Goal: Task Accomplishment & Management: Use online tool/utility

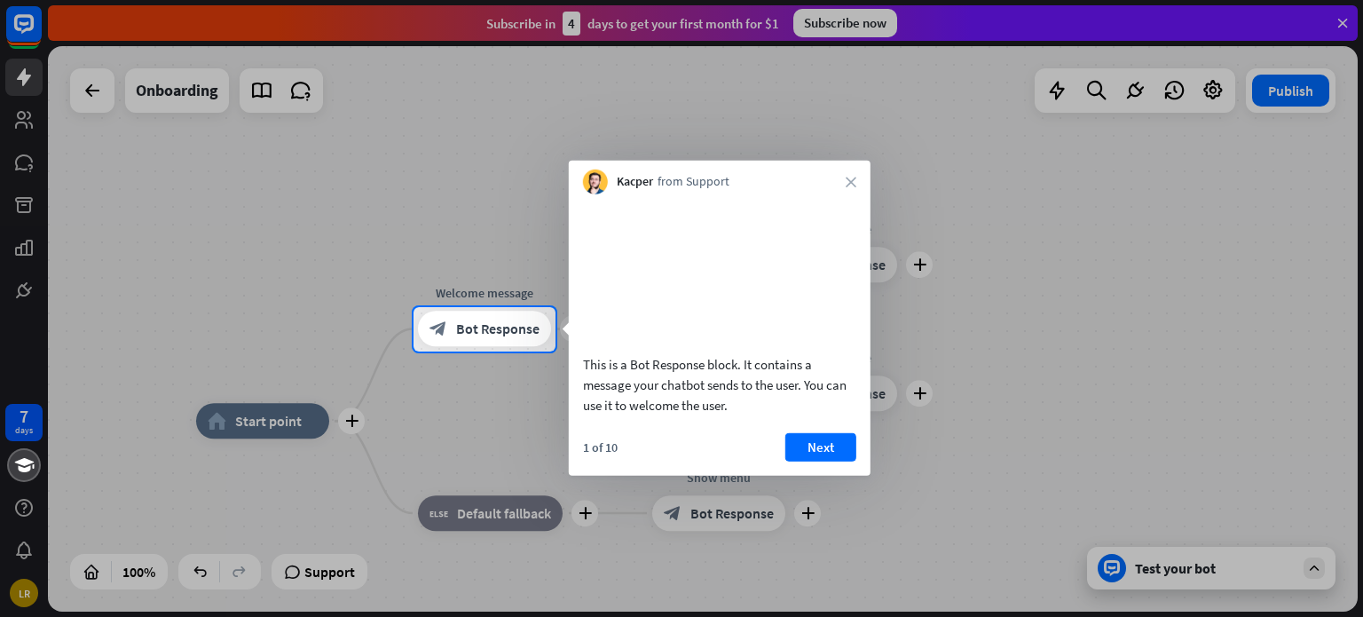
click at [818, 461] on button "Next" at bounding box center [820, 446] width 71 height 28
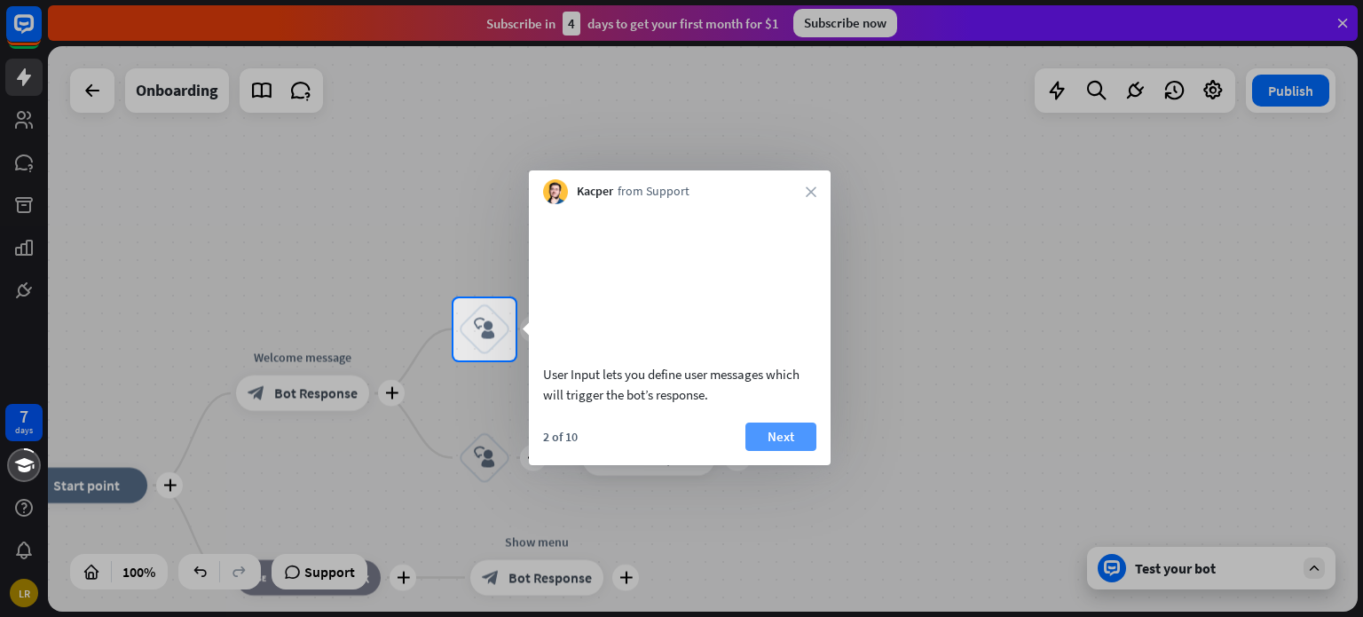
click at [792, 451] on button "Next" at bounding box center [780, 436] width 71 height 28
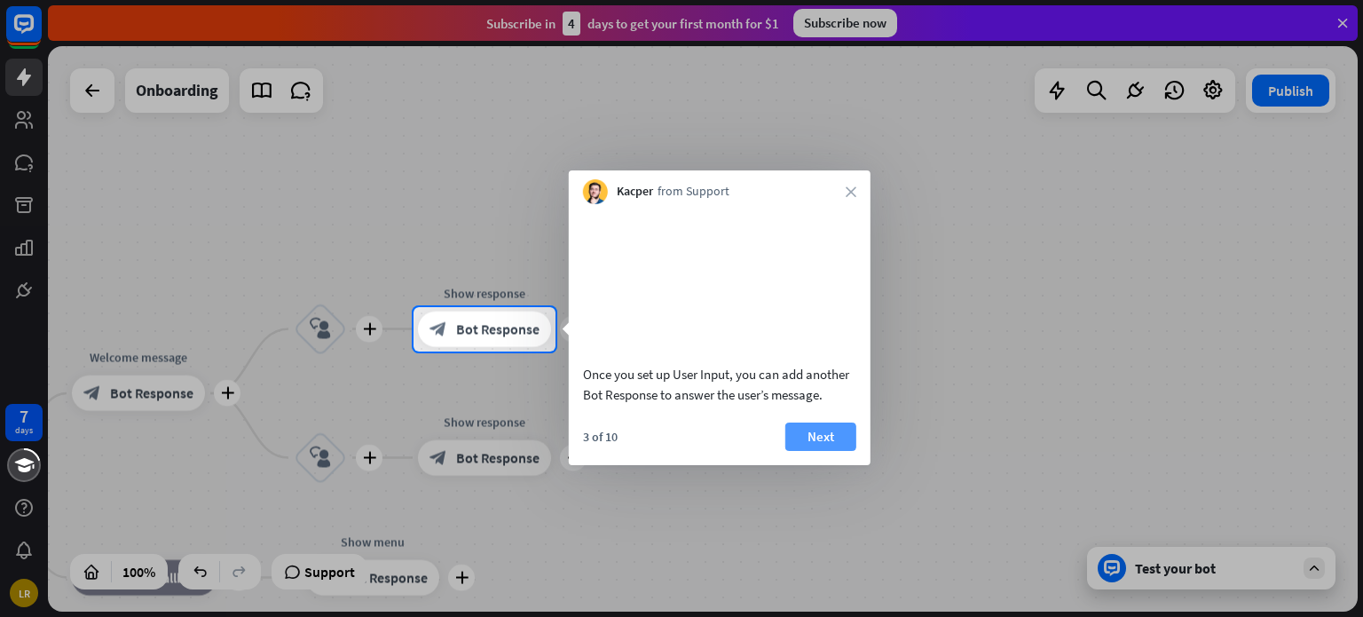
click at [808, 451] on button "Next" at bounding box center [820, 436] width 71 height 28
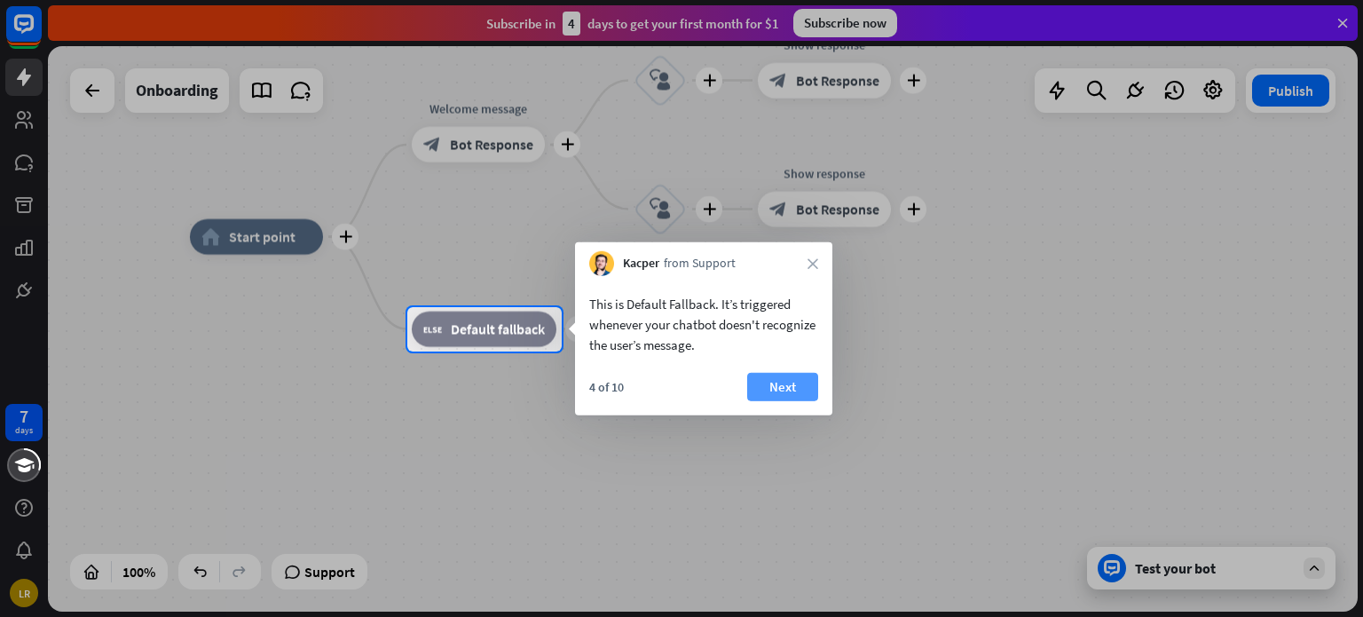
click at [778, 391] on button "Next" at bounding box center [782, 387] width 71 height 28
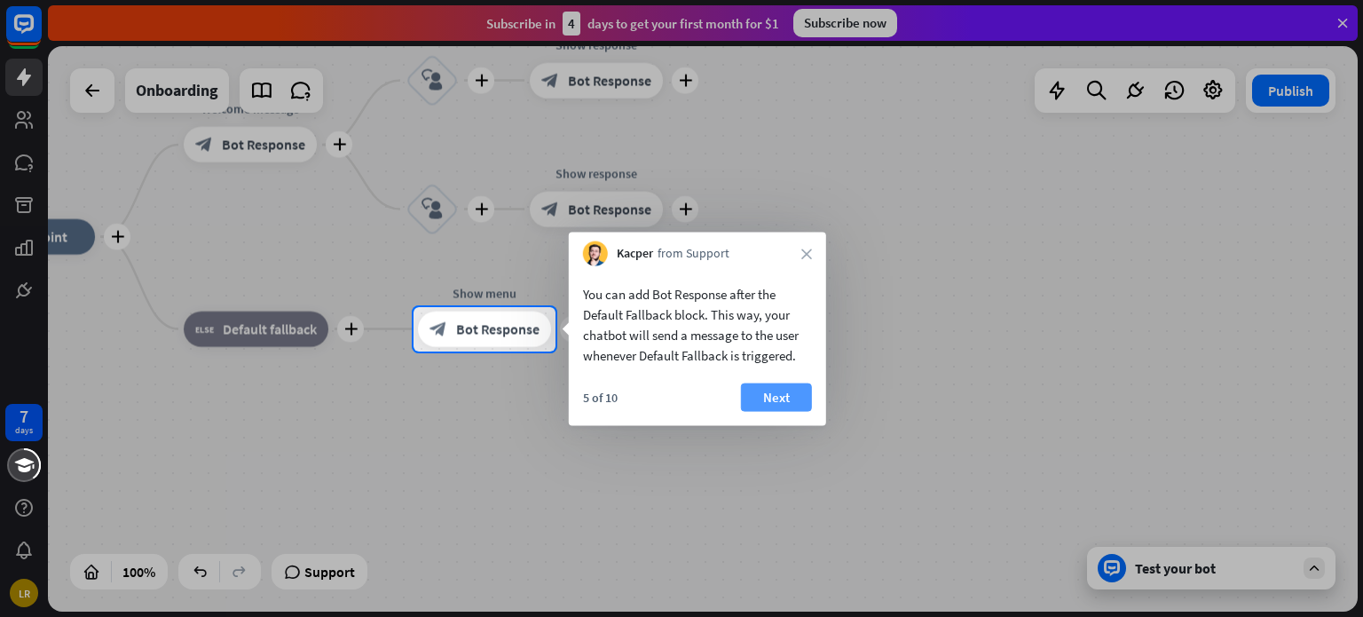
click at [809, 390] on button "Next" at bounding box center [776, 397] width 71 height 28
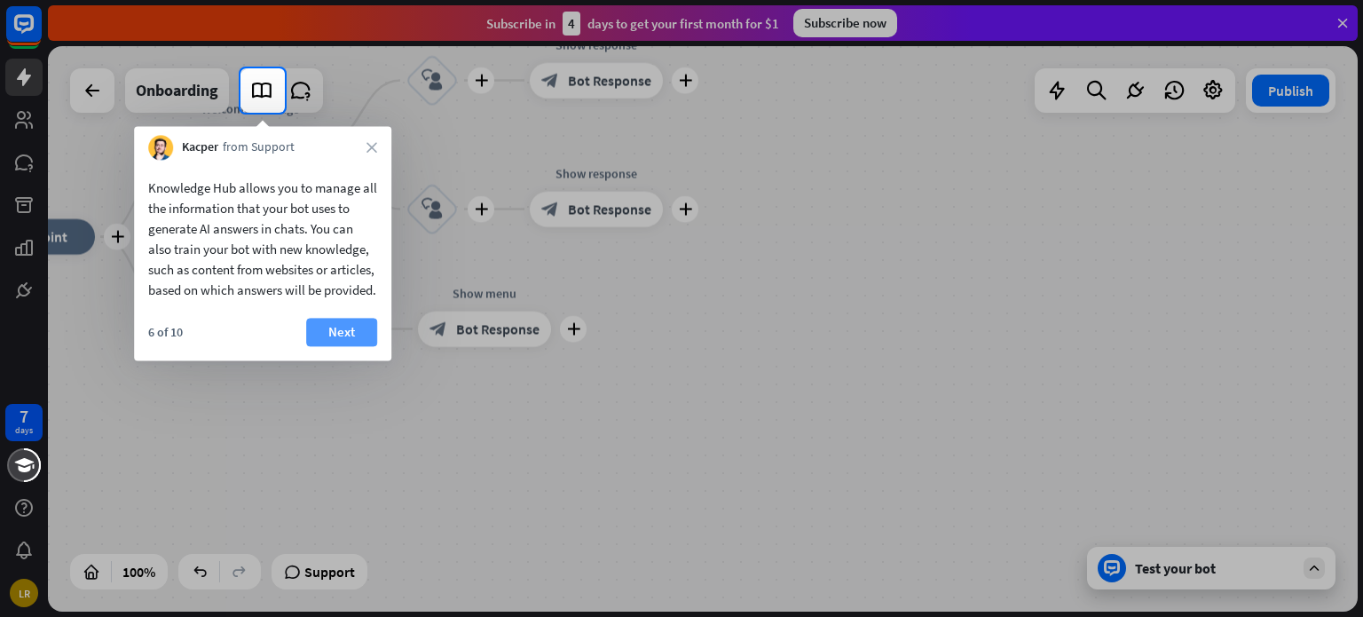
click at [335, 346] on button "Next" at bounding box center [341, 332] width 71 height 28
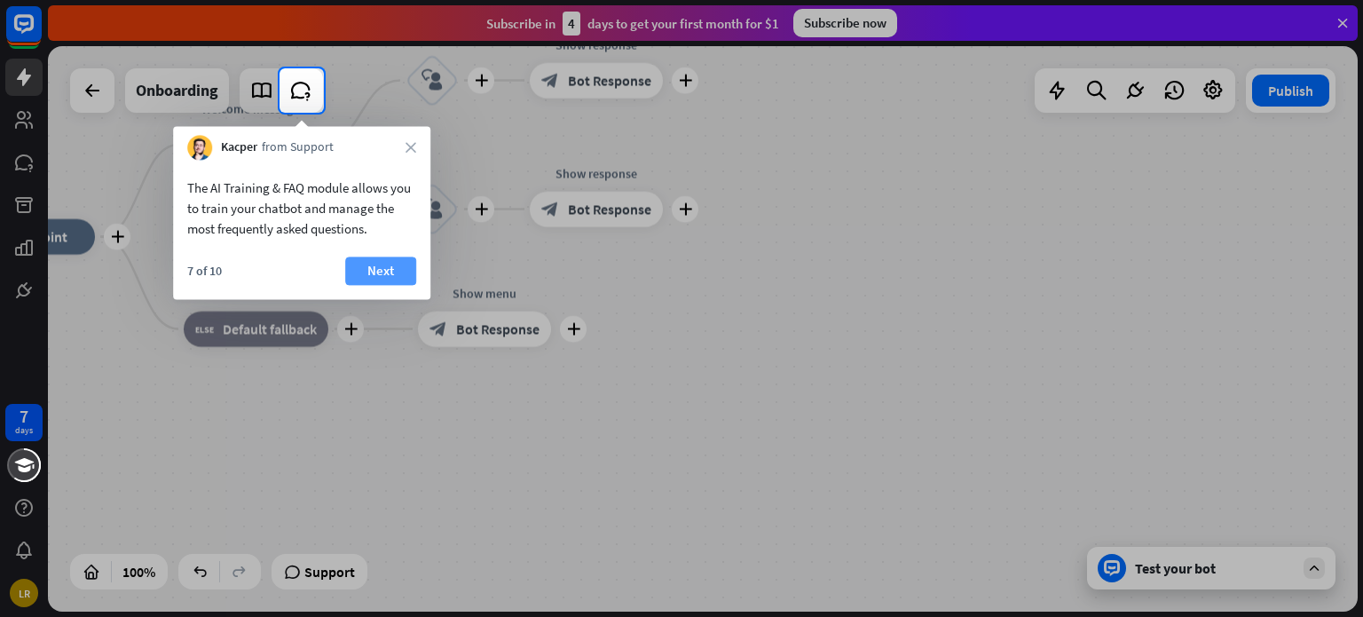
click at [373, 275] on button "Next" at bounding box center [380, 270] width 71 height 28
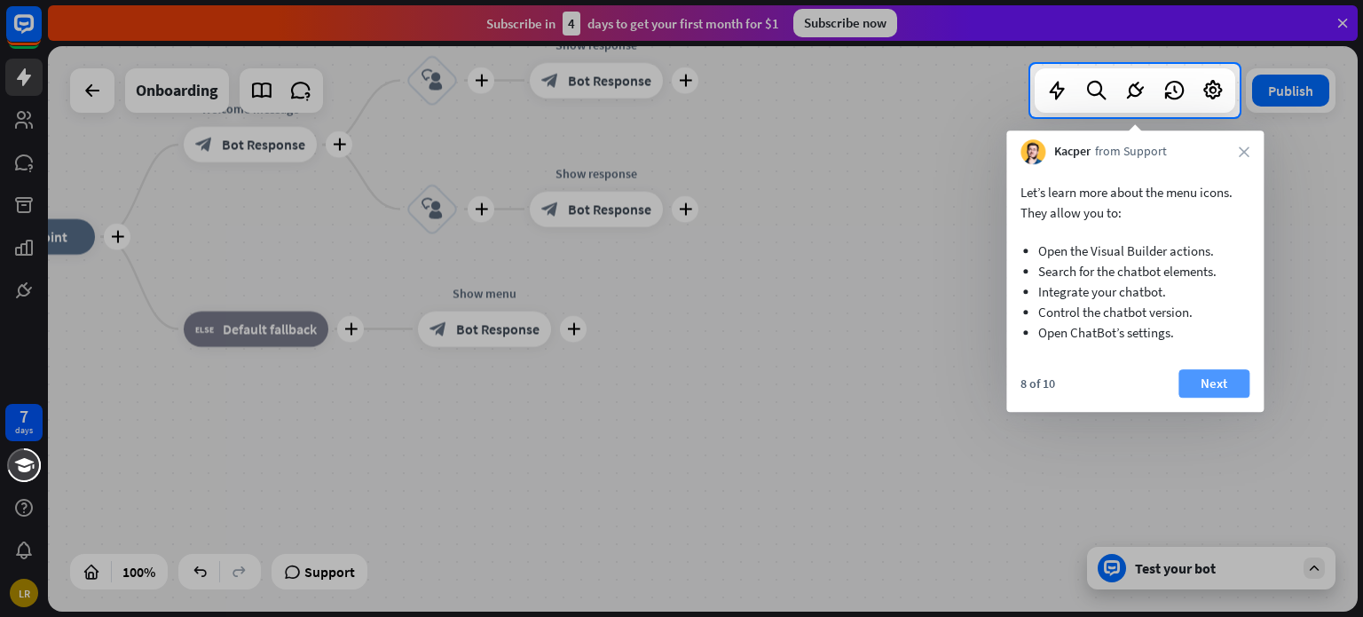
click at [1208, 386] on button "Next" at bounding box center [1214, 383] width 71 height 28
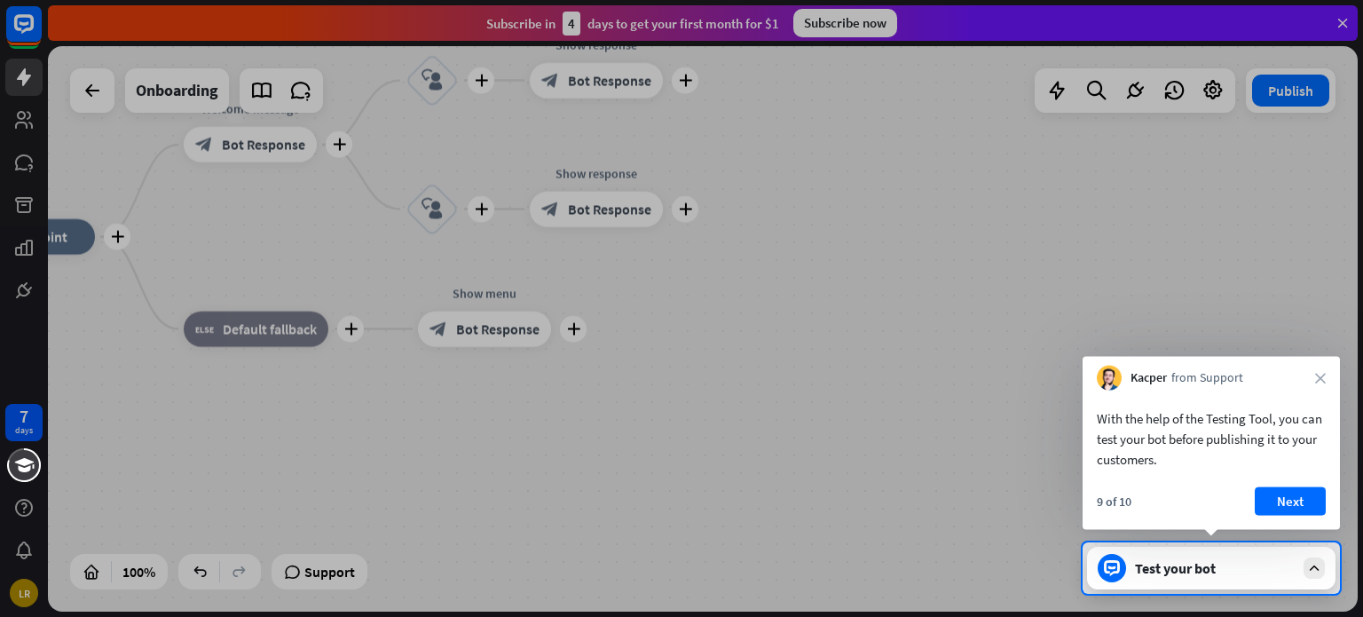
click at [1295, 496] on button "Next" at bounding box center [1290, 501] width 71 height 28
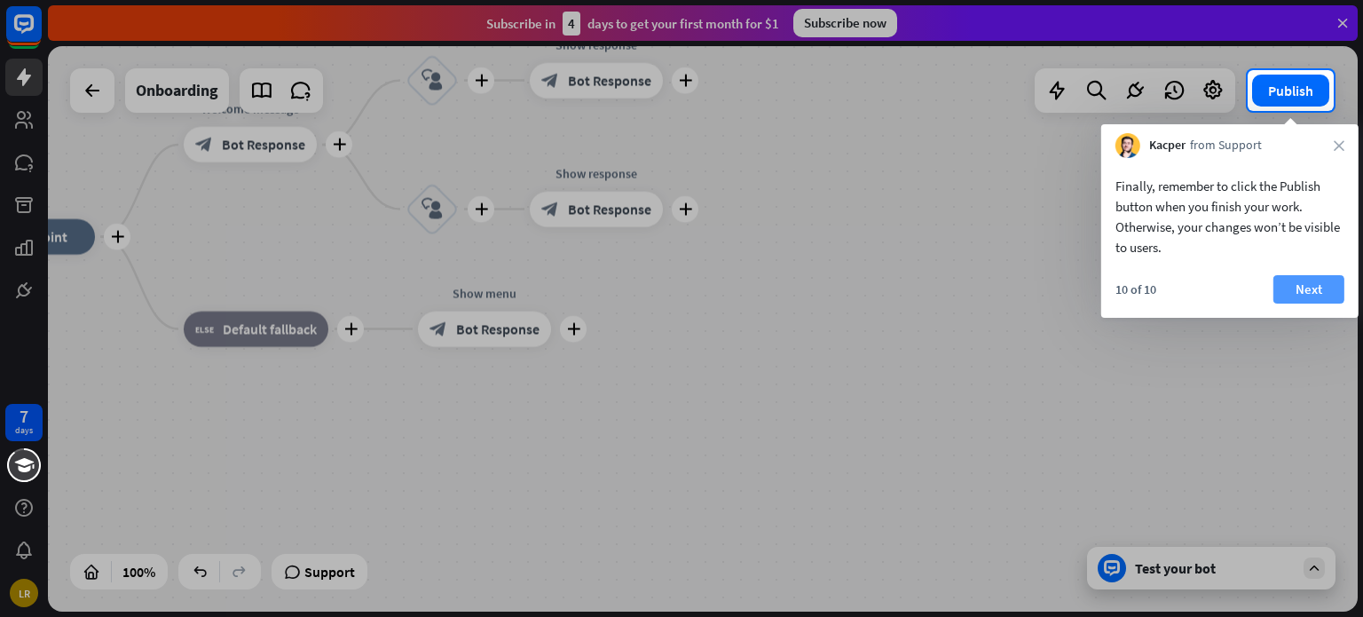
click at [1304, 291] on button "Next" at bounding box center [1308, 289] width 71 height 28
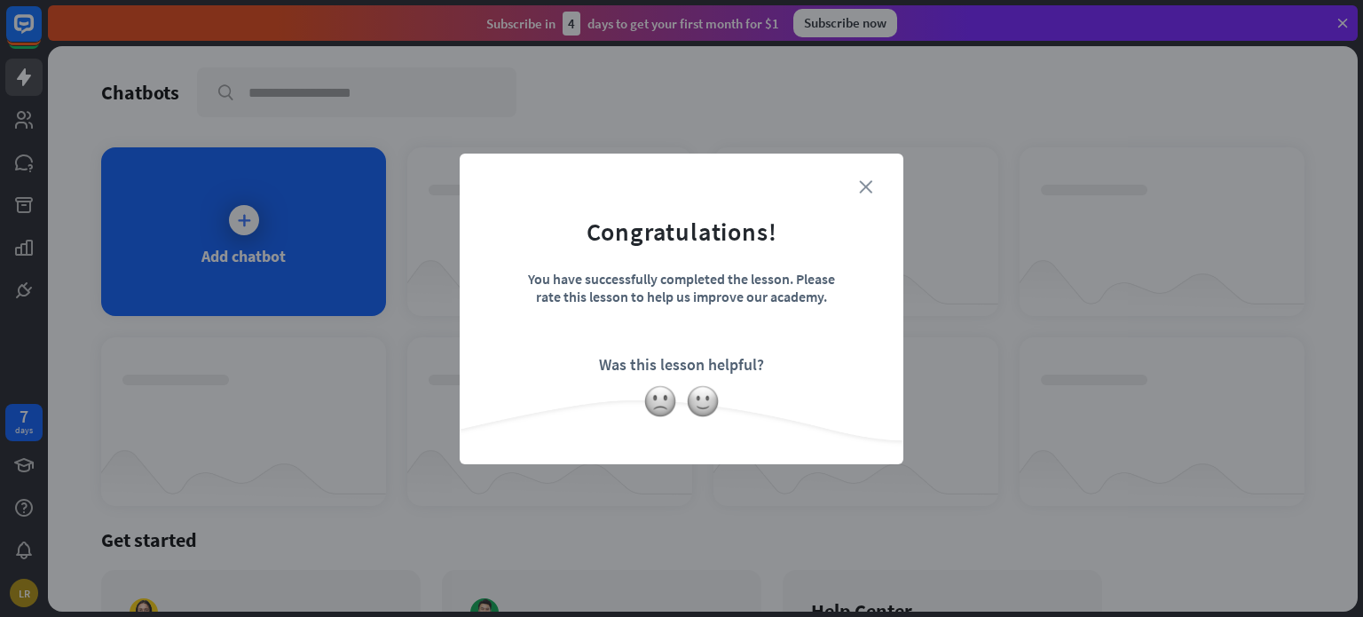
click at [865, 181] on icon "close" at bounding box center [865, 186] width 13 height 13
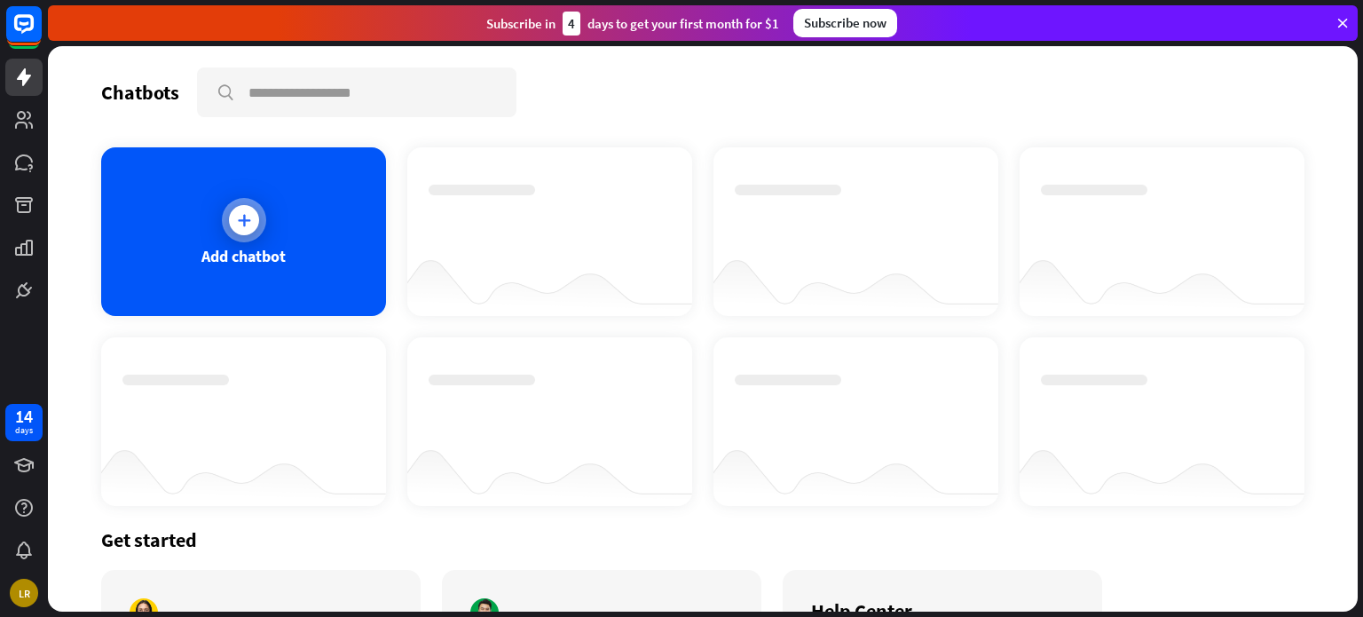
click at [255, 246] on div "Add chatbot" at bounding box center [243, 256] width 84 height 20
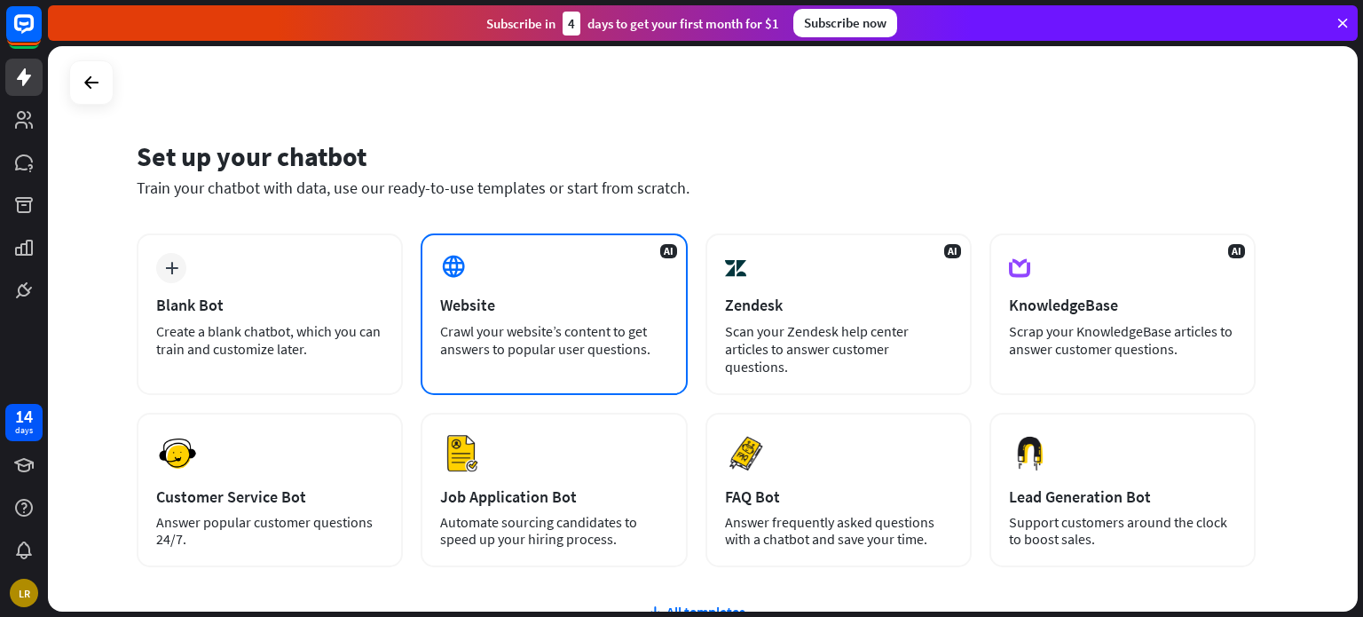
scroll to position [149, 0]
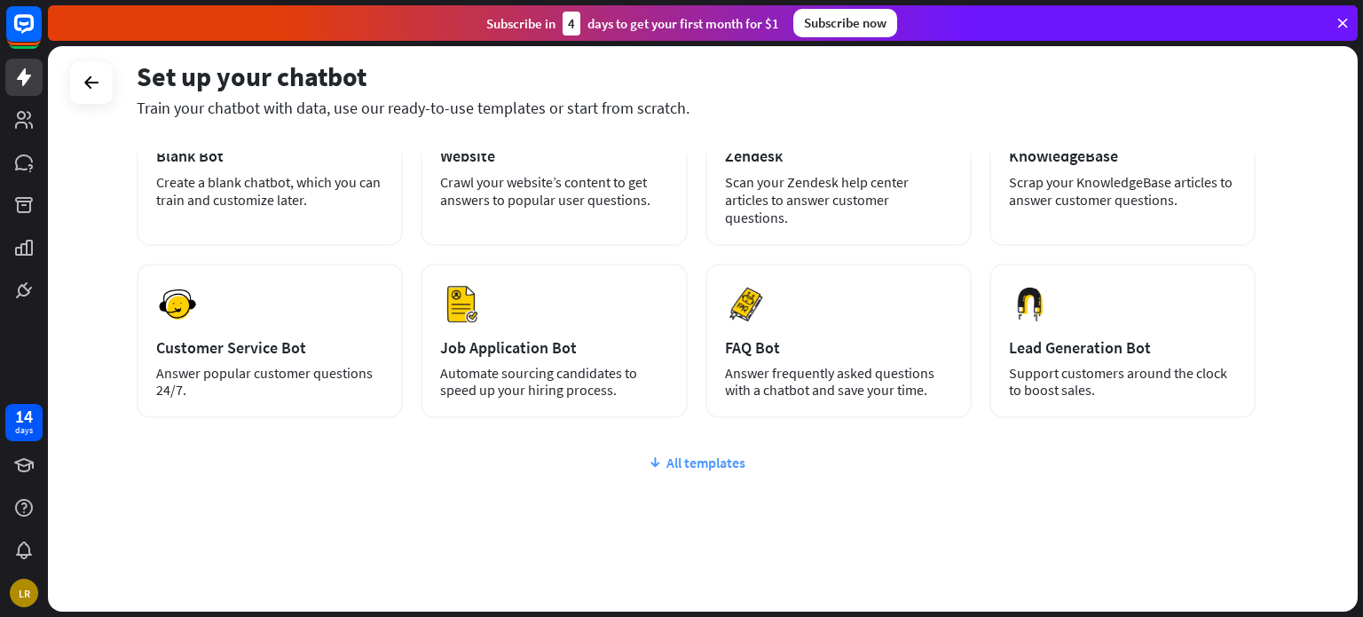
click at [706, 453] on div "All templates" at bounding box center [696, 462] width 1119 height 18
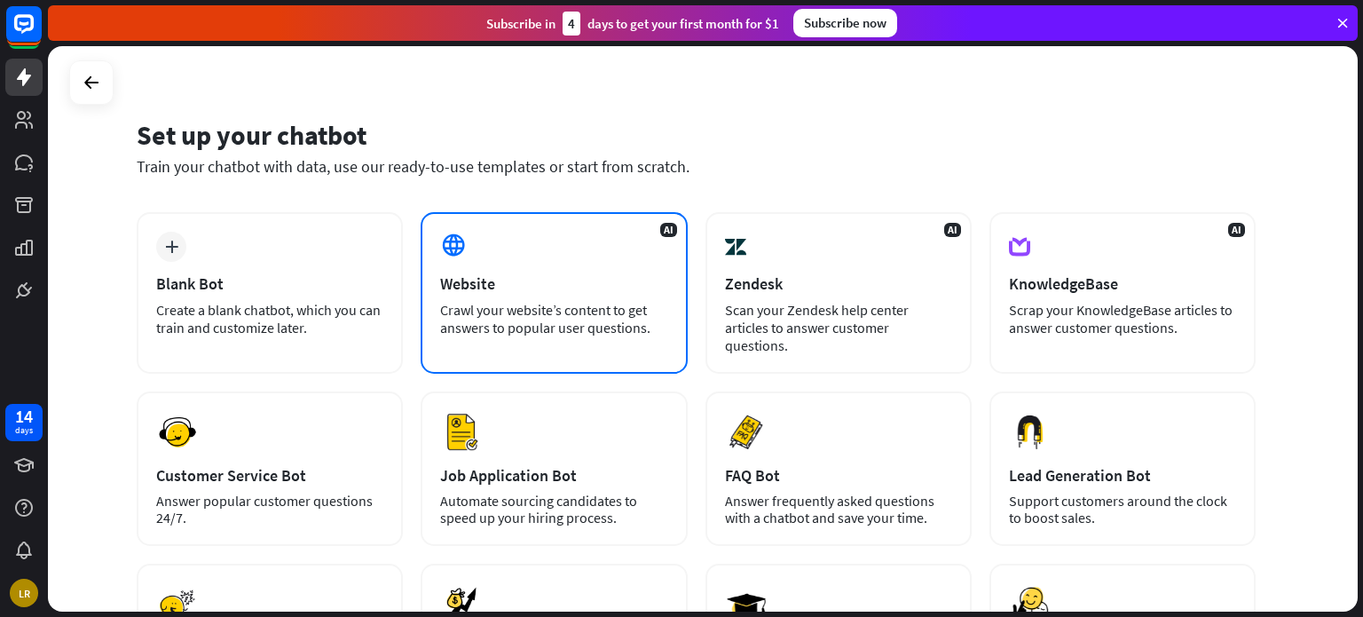
scroll to position [0, 0]
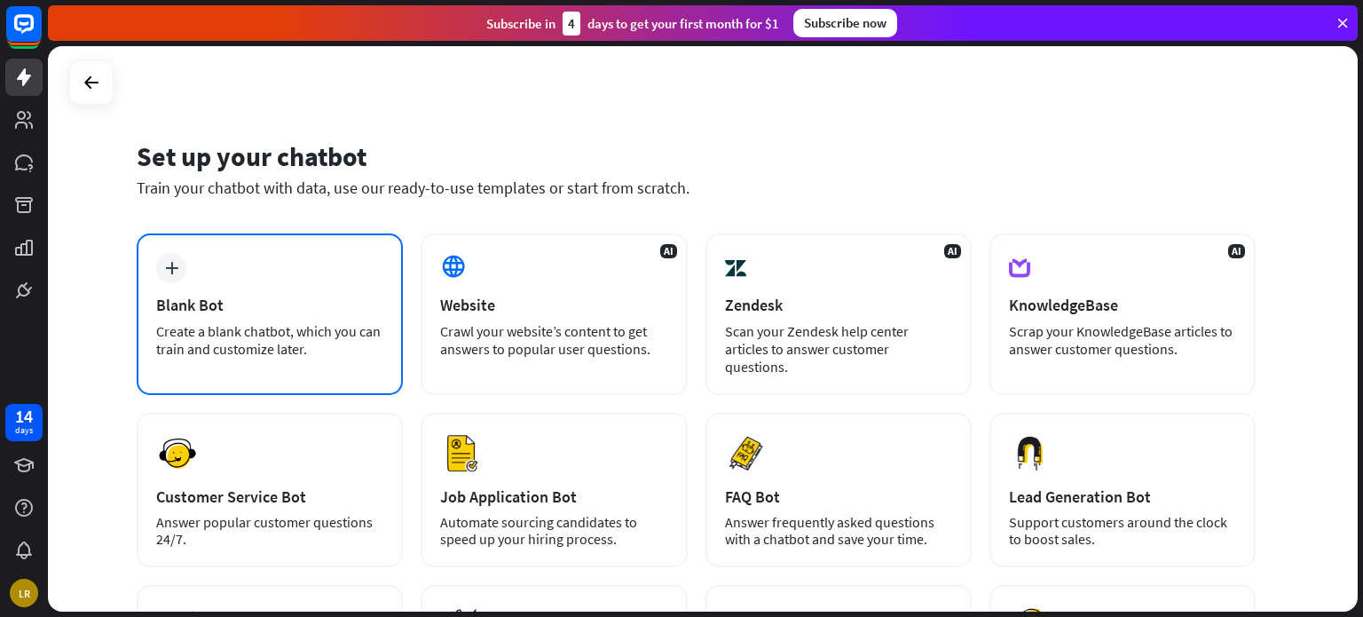
click at [252, 290] on div "plus Blank Bot Create a blank chatbot, which you can train and customize later." at bounding box center [270, 314] width 266 height 162
